Goal: Check status: Check status

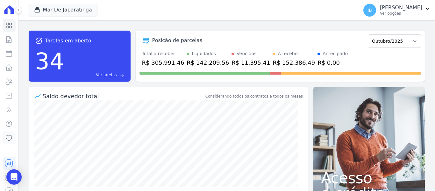
click at [6, 137] on icon at bounding box center [9, 138] width 8 height 8
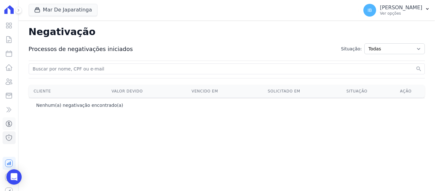
click at [8, 124] on icon at bounding box center [9, 124] width 8 height 8
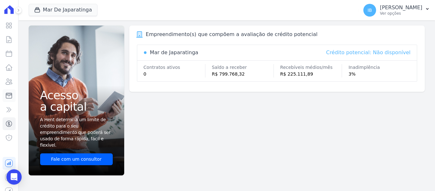
click at [9, 93] on link "Minha Carteira" at bounding box center [9, 95] width 13 height 13
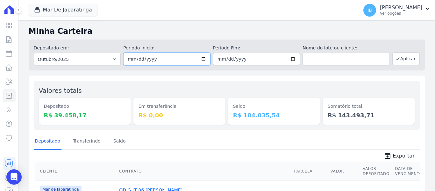
click at [203, 58] on input "2025-10-01" at bounding box center [166, 58] width 87 height 13
type input "2025-10-10"
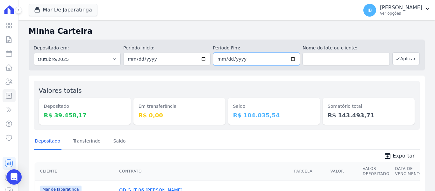
click at [292, 58] on input "2025-10-31" at bounding box center [256, 58] width 87 height 13
type input "2025-10-10"
click at [398, 60] on button "Aplicar" at bounding box center [405, 58] width 27 height 13
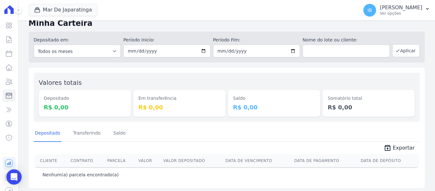
scroll to position [10, 0]
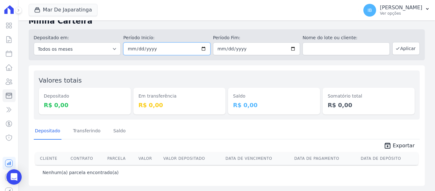
click at [205, 49] on input "2025-10-10" at bounding box center [166, 48] width 87 height 13
click at [199, 46] on input "2025-10-10" at bounding box center [166, 48] width 87 height 13
type input "[DATE]"
click at [291, 47] on input "2025-10-10" at bounding box center [256, 48] width 87 height 13
type input "[DATE]"
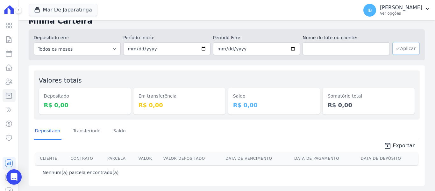
click at [400, 46] on button "Aplicar" at bounding box center [405, 48] width 27 height 13
